Goal: Use online tool/utility

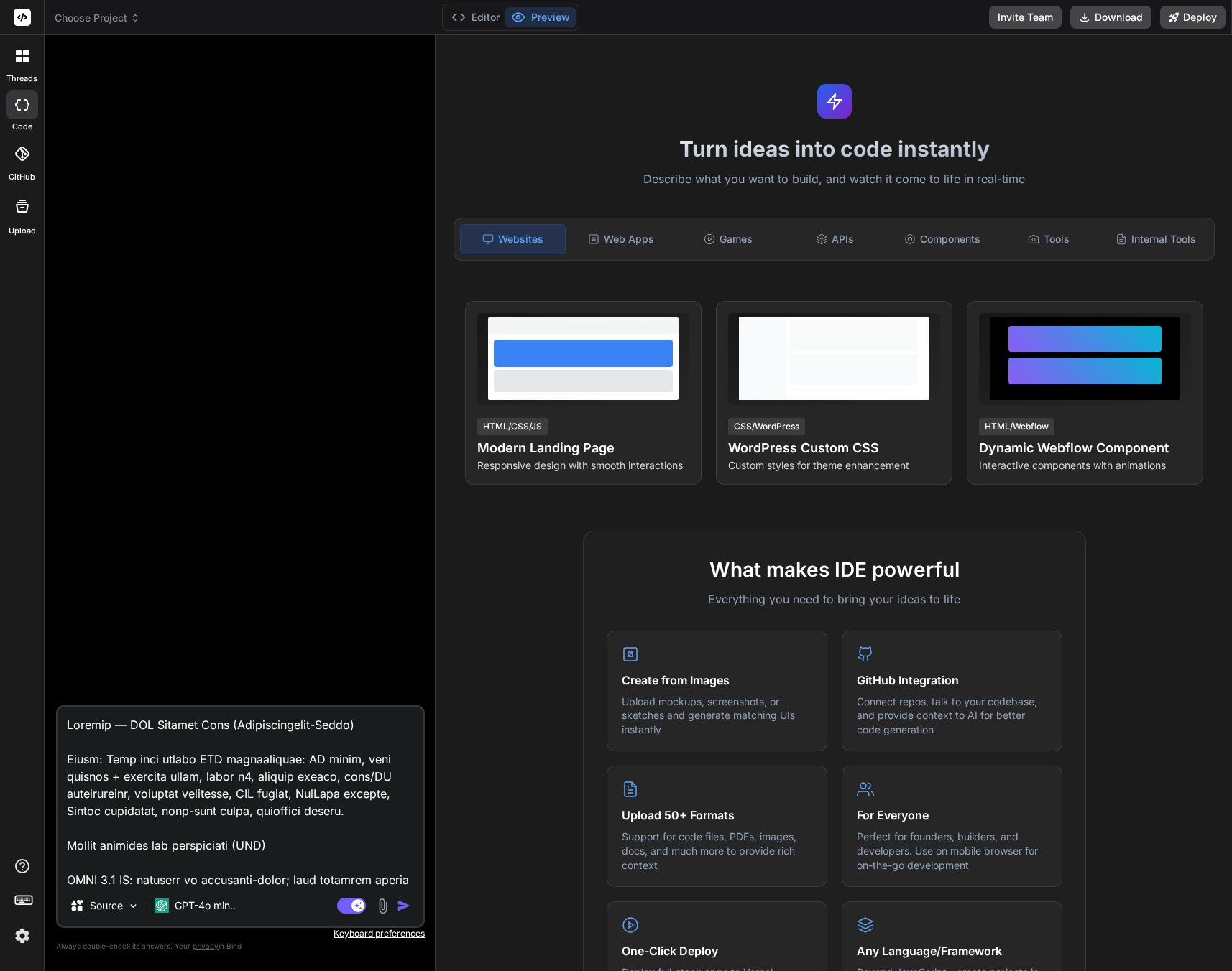
click at [397, 903] on img "button" at bounding box center [404, 905] width 14 height 14
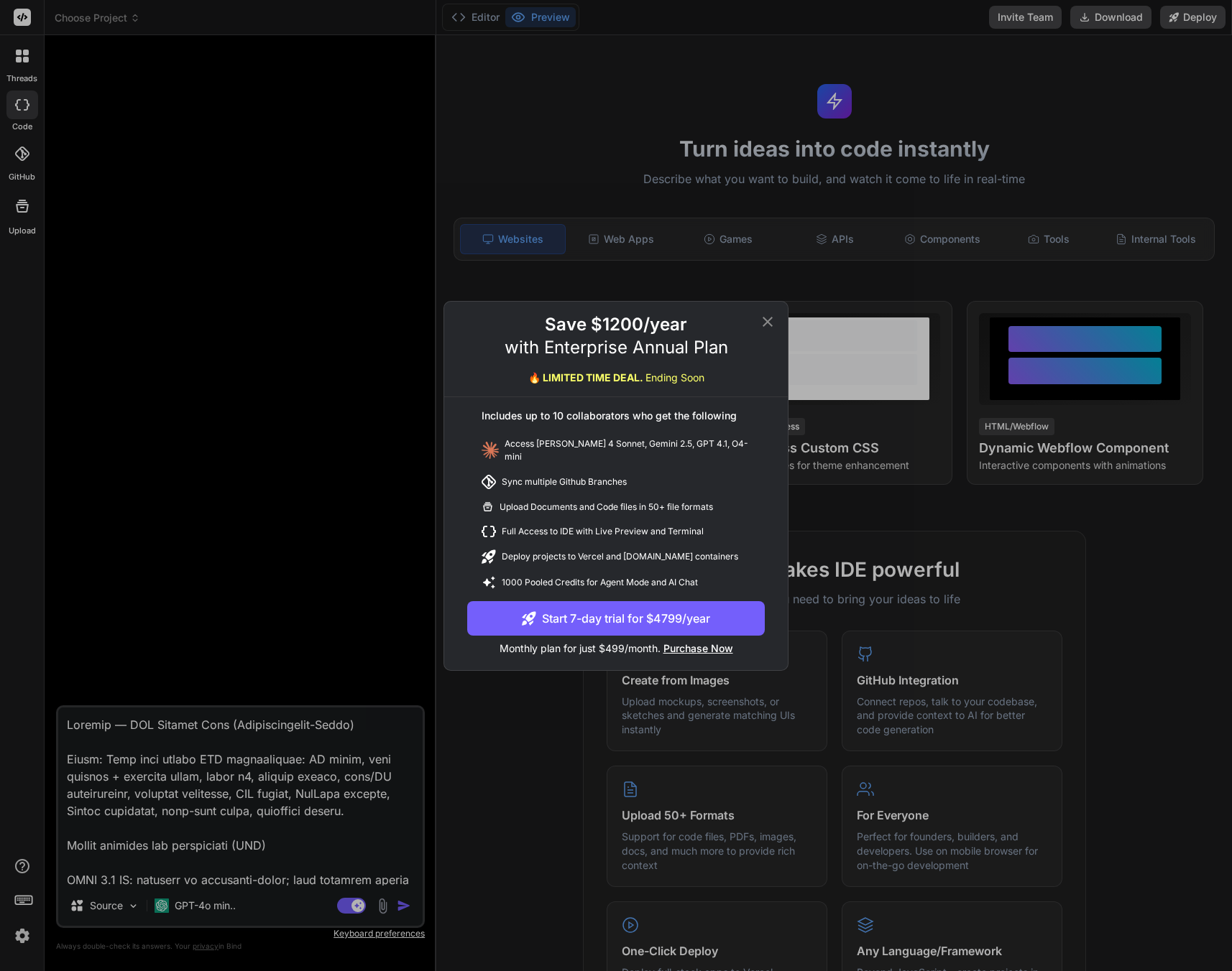
click at [763, 327] on icon at bounding box center [768, 322] width 17 height 17
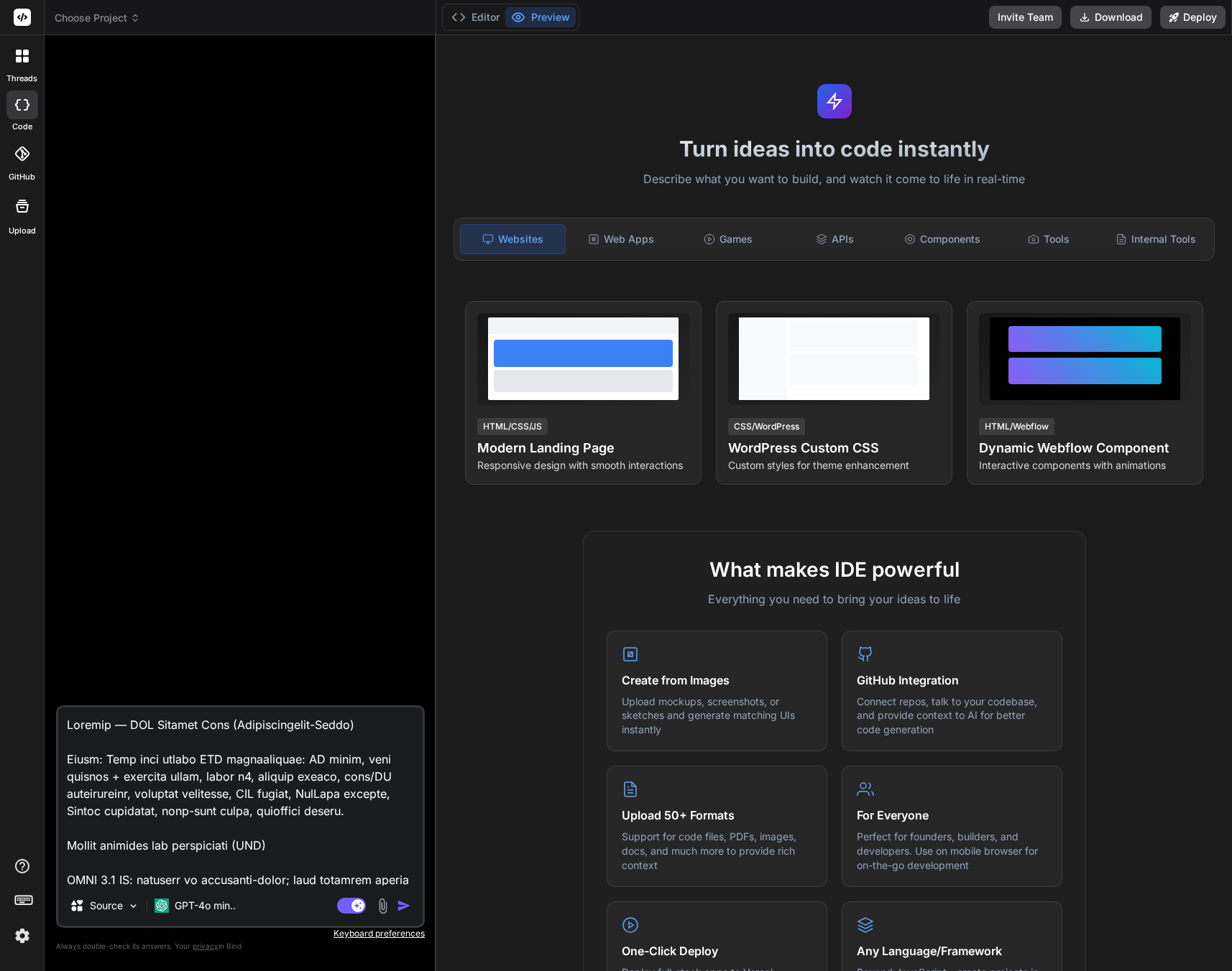
click at [313, 745] on textarea at bounding box center [240, 797] width 365 height 178
type textarea "x"
click at [400, 906] on img "button" at bounding box center [404, 905] width 14 height 14
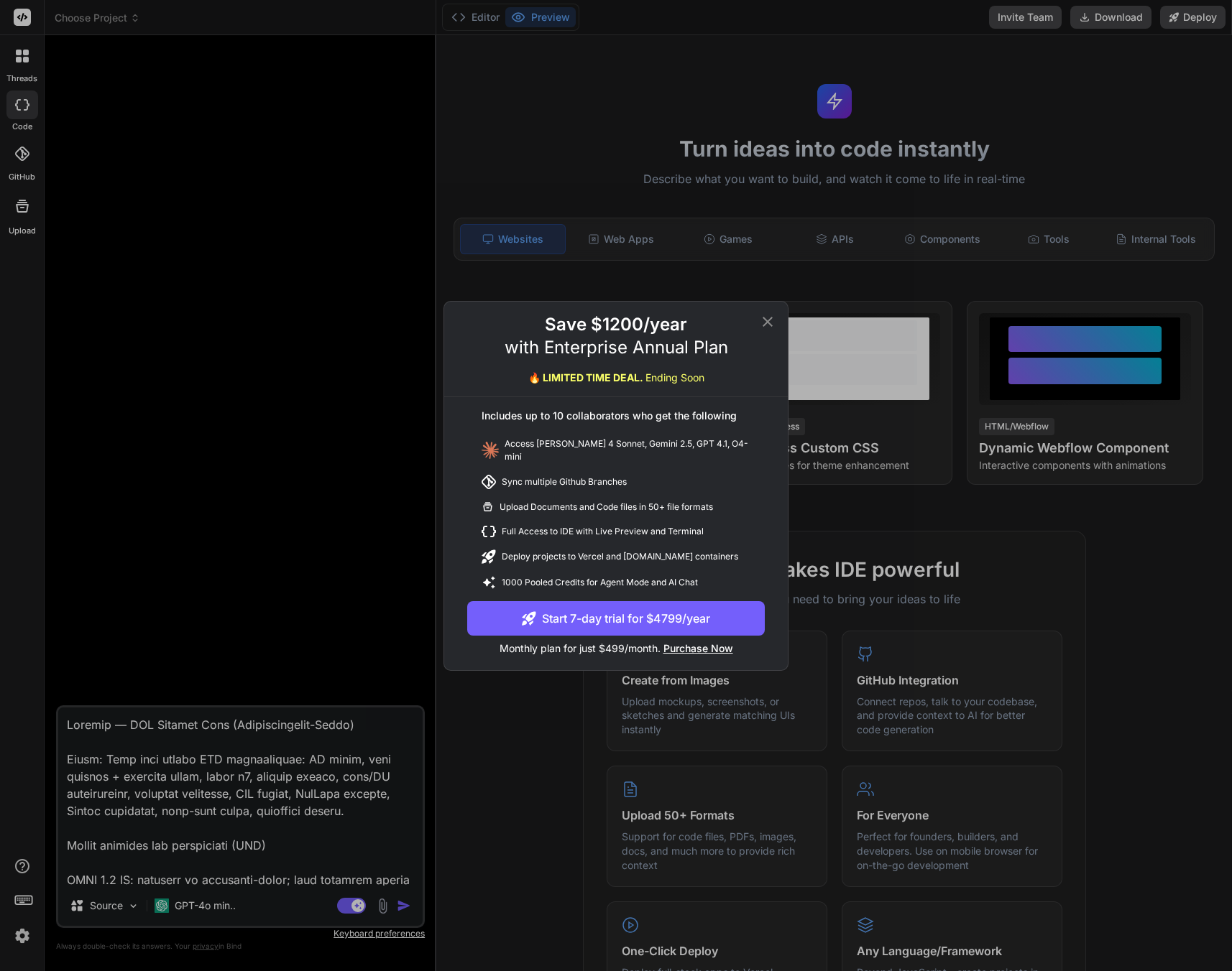
click at [769, 336] on div "Save $1200/year with Enterprise Annual Plan 🔥 LIMITED TIME DEAL. Ending Soon" at bounding box center [616, 355] width 344 height 84
click at [769, 330] on icon at bounding box center [768, 322] width 17 height 17
